Goal: Task Accomplishment & Management: Manage account settings

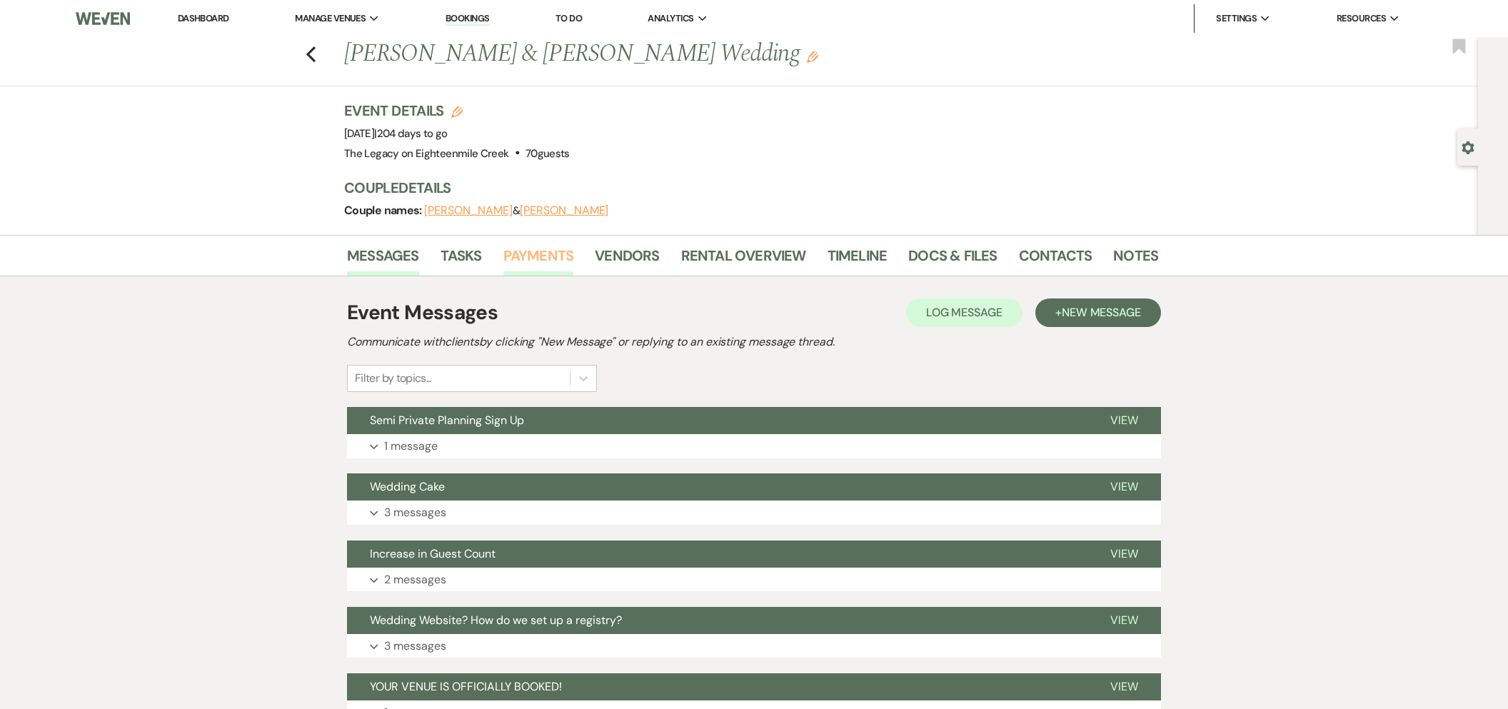
click at [551, 256] on link "Payments" at bounding box center [538, 259] width 71 height 31
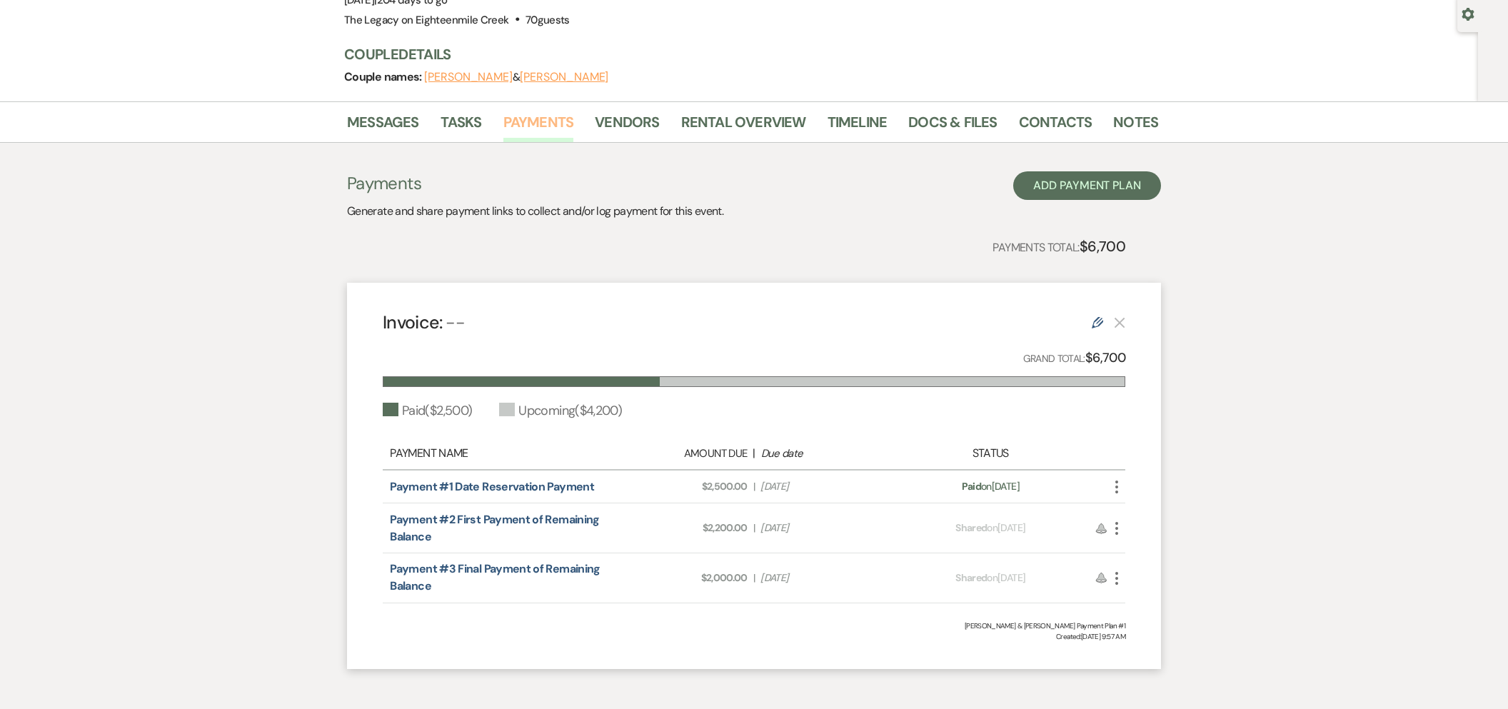
scroll to position [199, 0]
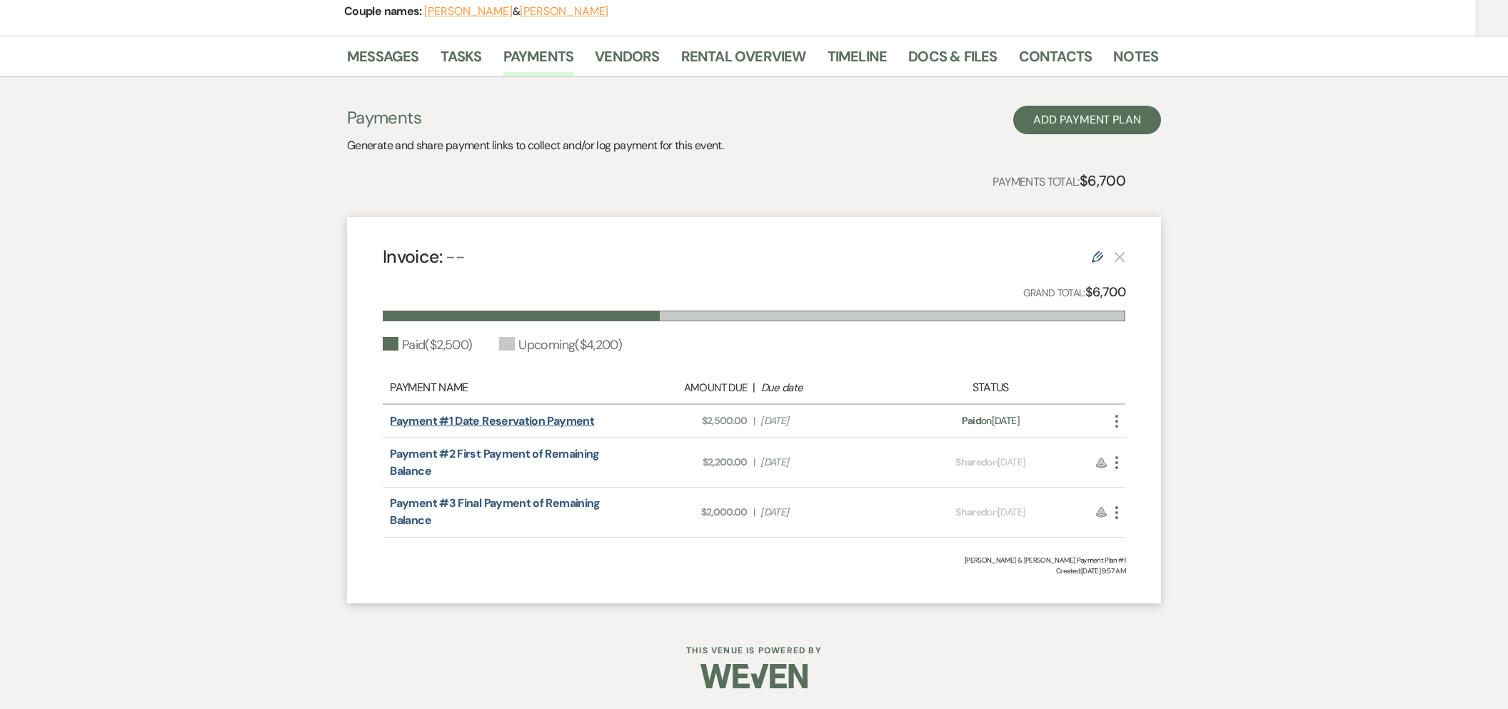
click at [541, 423] on link "Payment #1 Date Reservation Payment" at bounding box center [492, 420] width 204 height 15
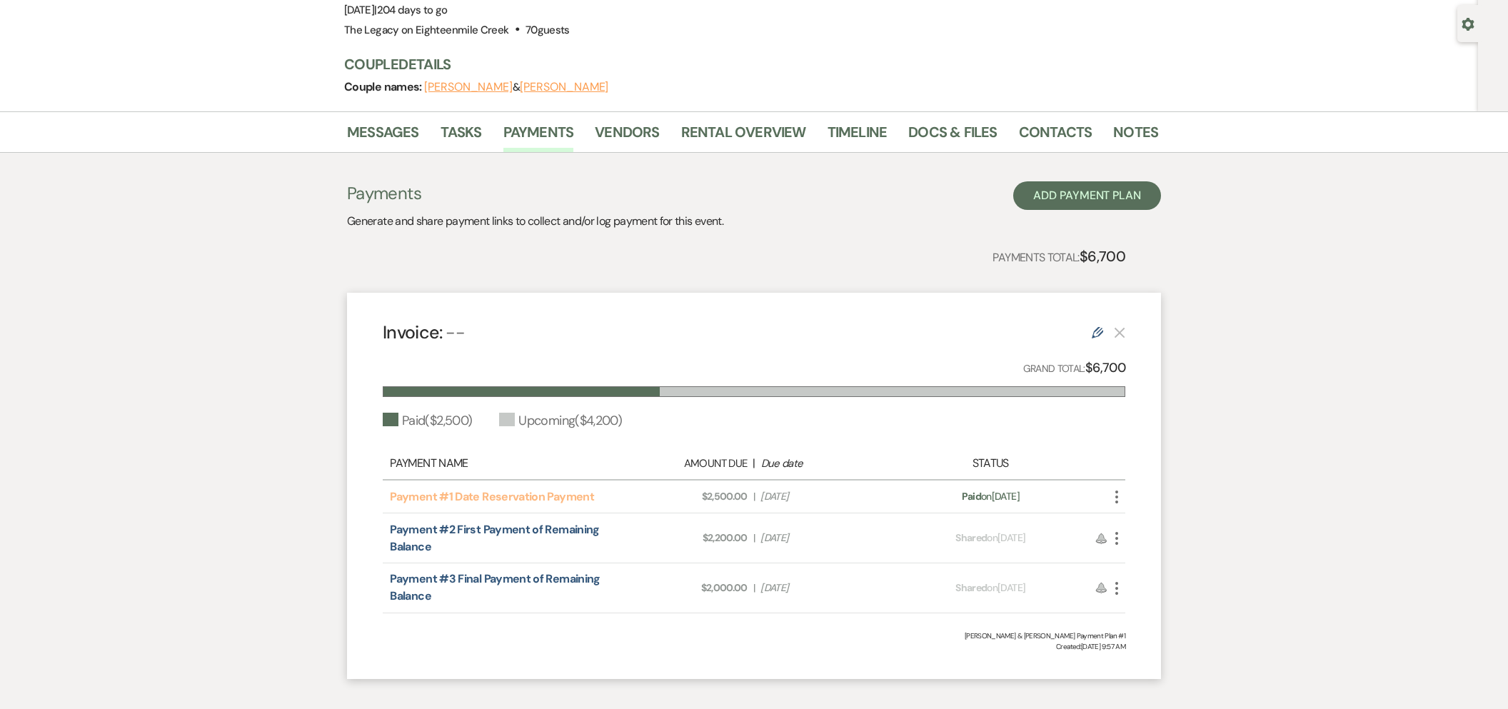
scroll to position [0, 0]
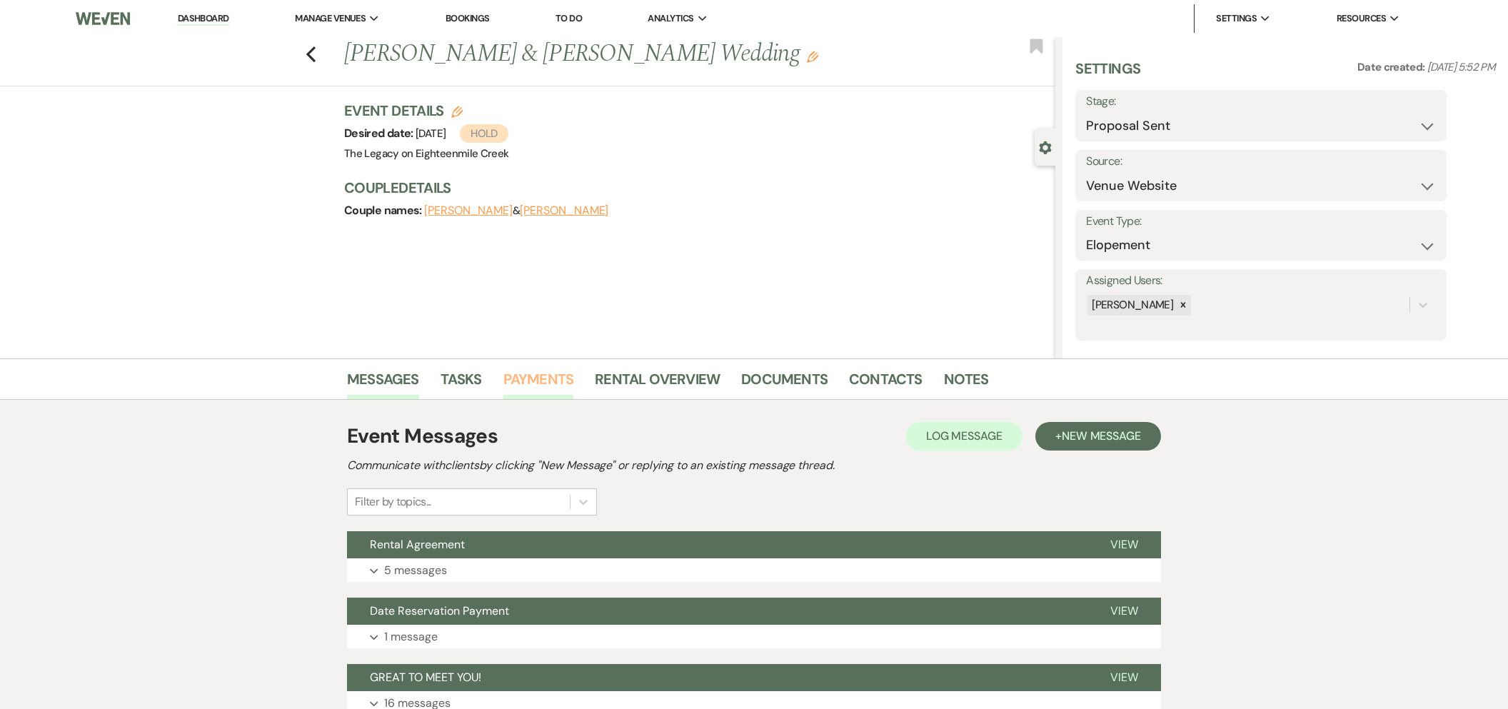
click at [535, 377] on link "Payments" at bounding box center [538, 383] width 71 height 31
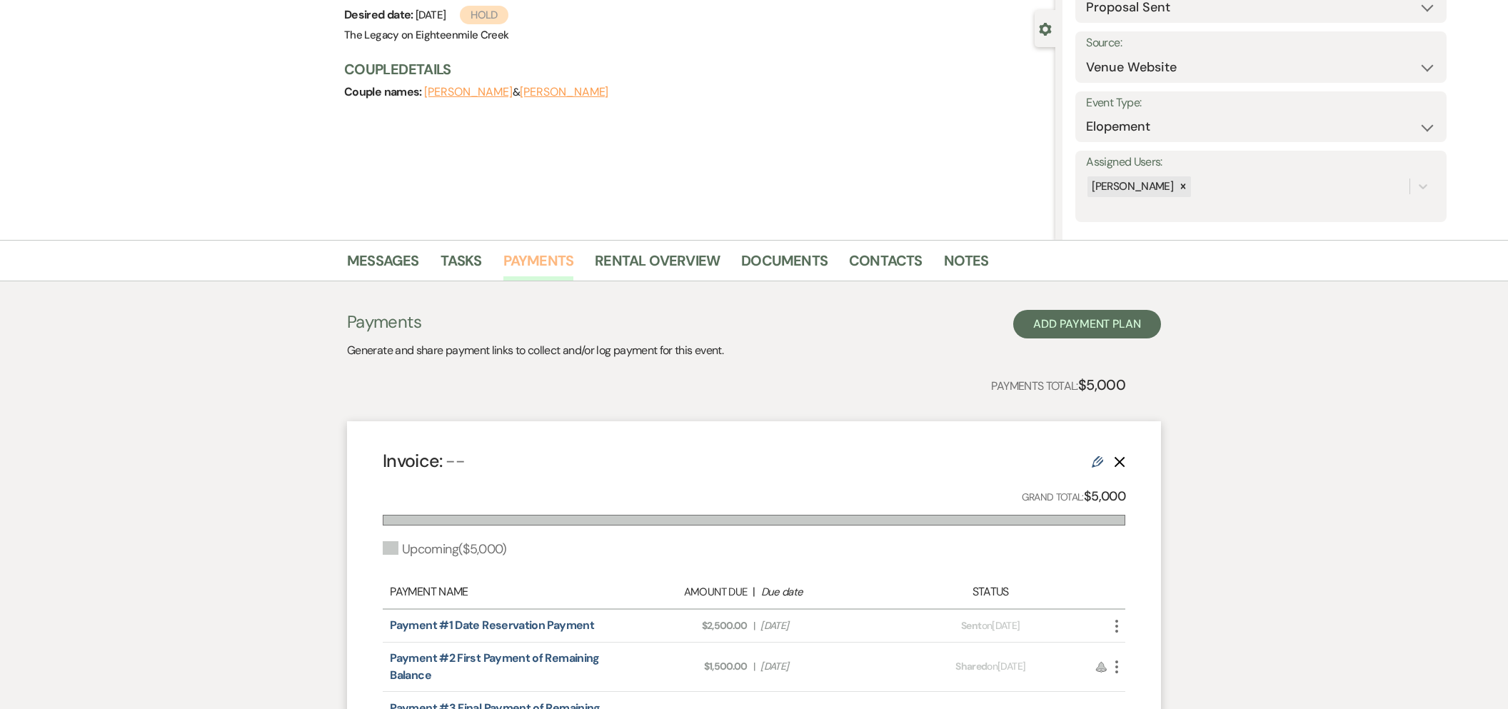
scroll to position [323, 0]
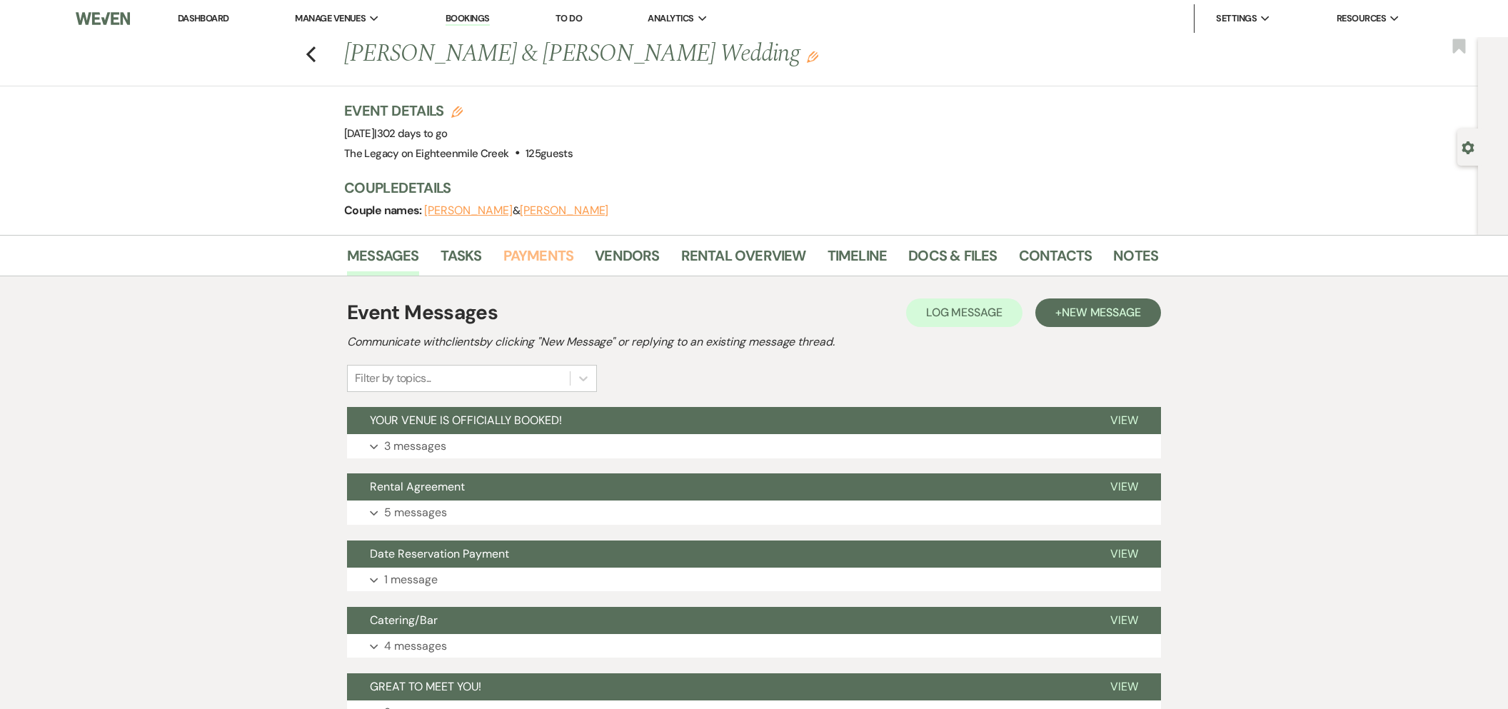
drag, startPoint x: 527, startPoint y: 265, endPoint x: 539, endPoint y: 283, distance: 21.6
click at [526, 265] on link "Payments" at bounding box center [538, 259] width 71 height 31
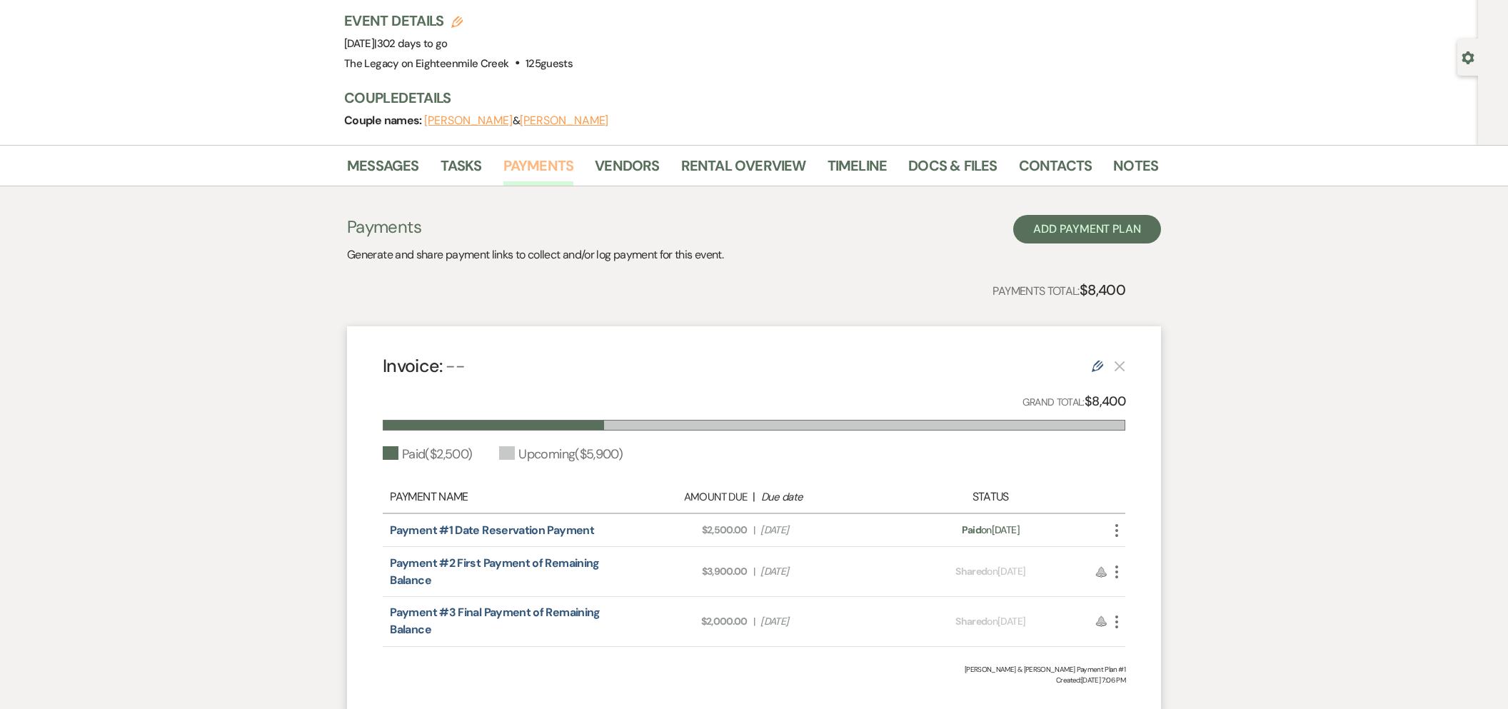
scroll to position [121, 0]
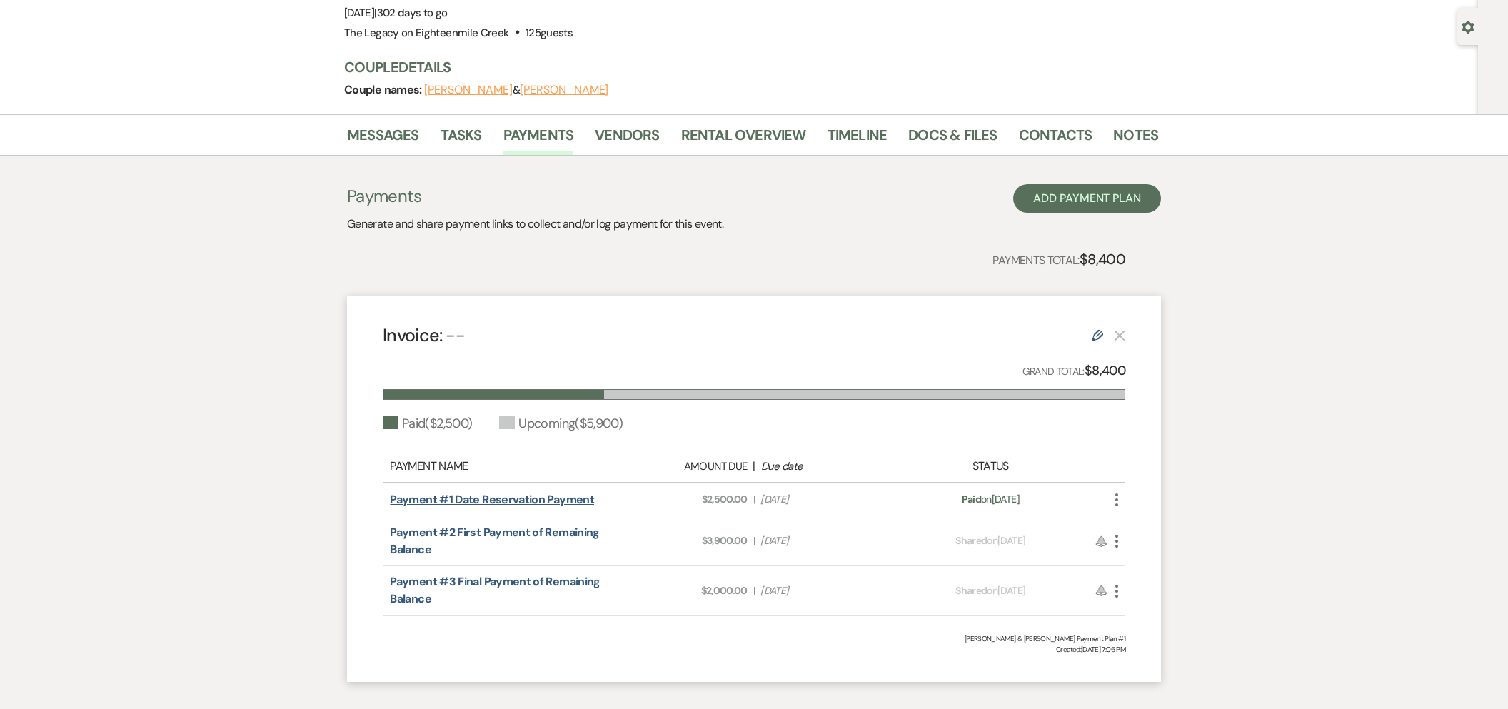
click at [539, 505] on link "Payment #1 Date Reservation Payment" at bounding box center [492, 499] width 204 height 15
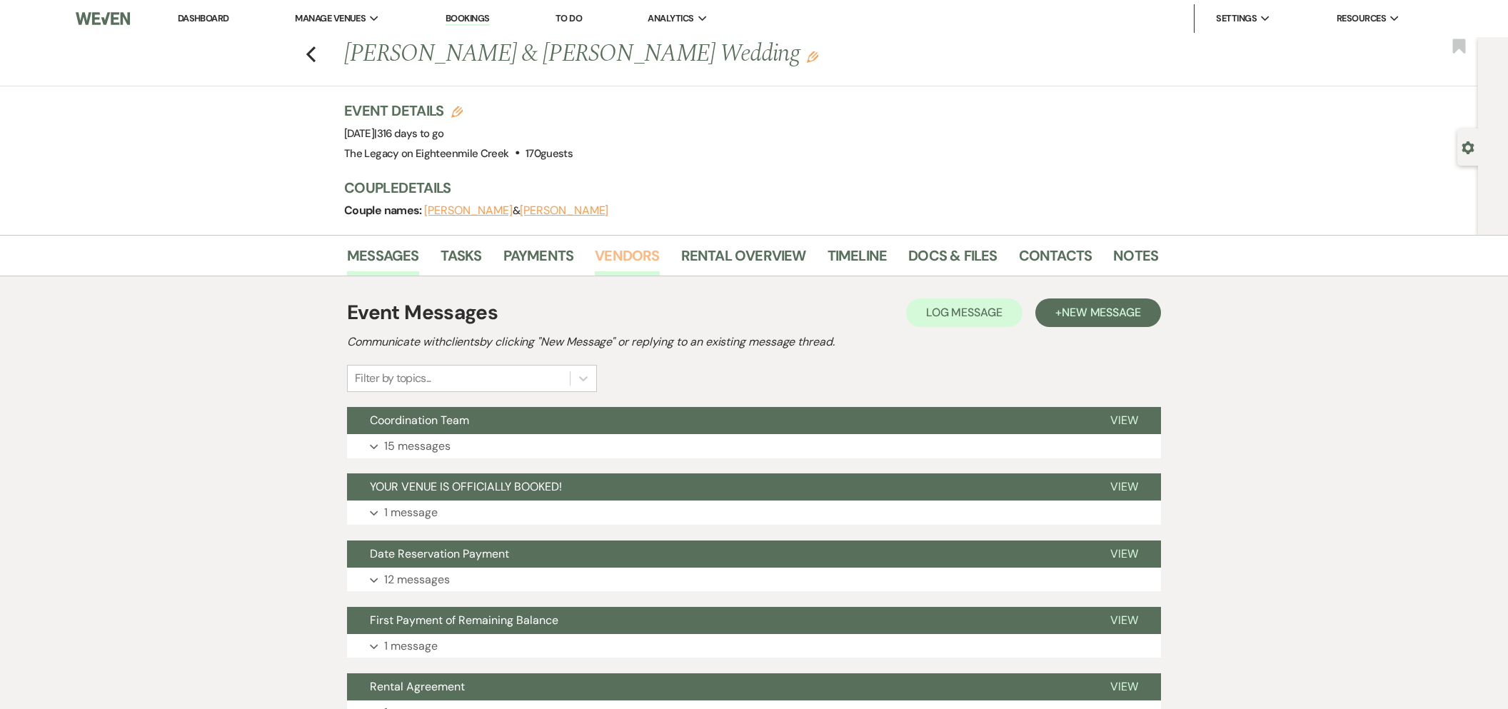
click at [616, 254] on link "Vendors" at bounding box center [627, 259] width 64 height 31
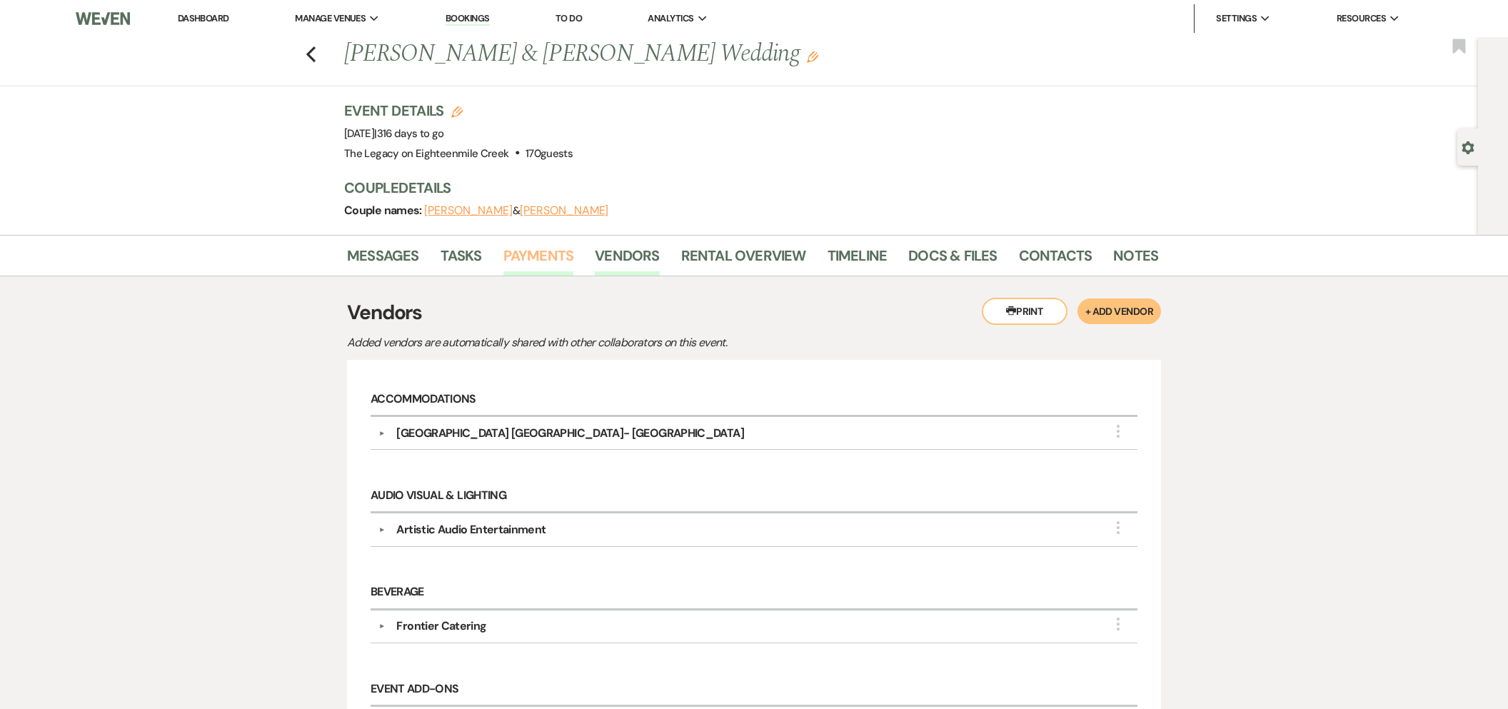
click at [553, 260] on link "Payments" at bounding box center [538, 259] width 71 height 31
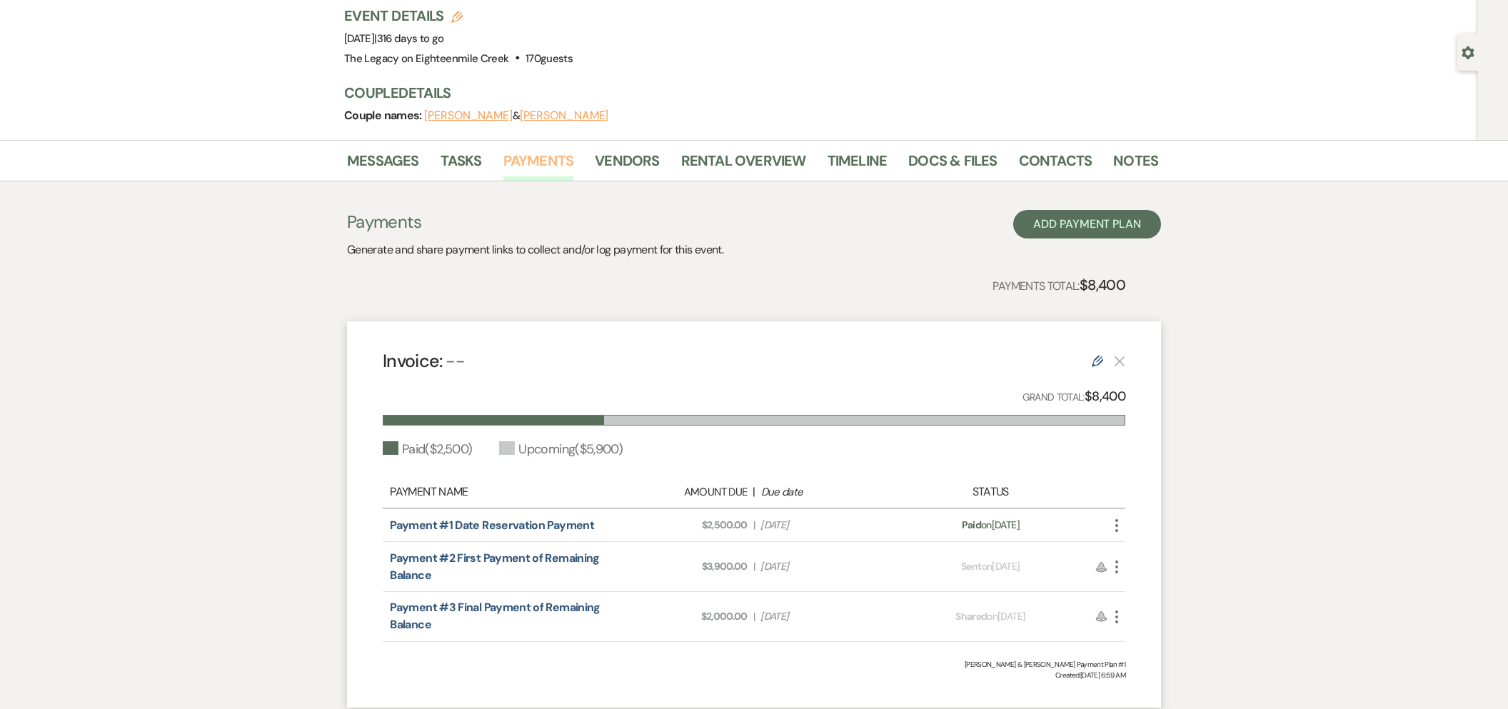
scroll to position [199, 0]
